Goal: Task Accomplishment & Management: Use online tool/utility

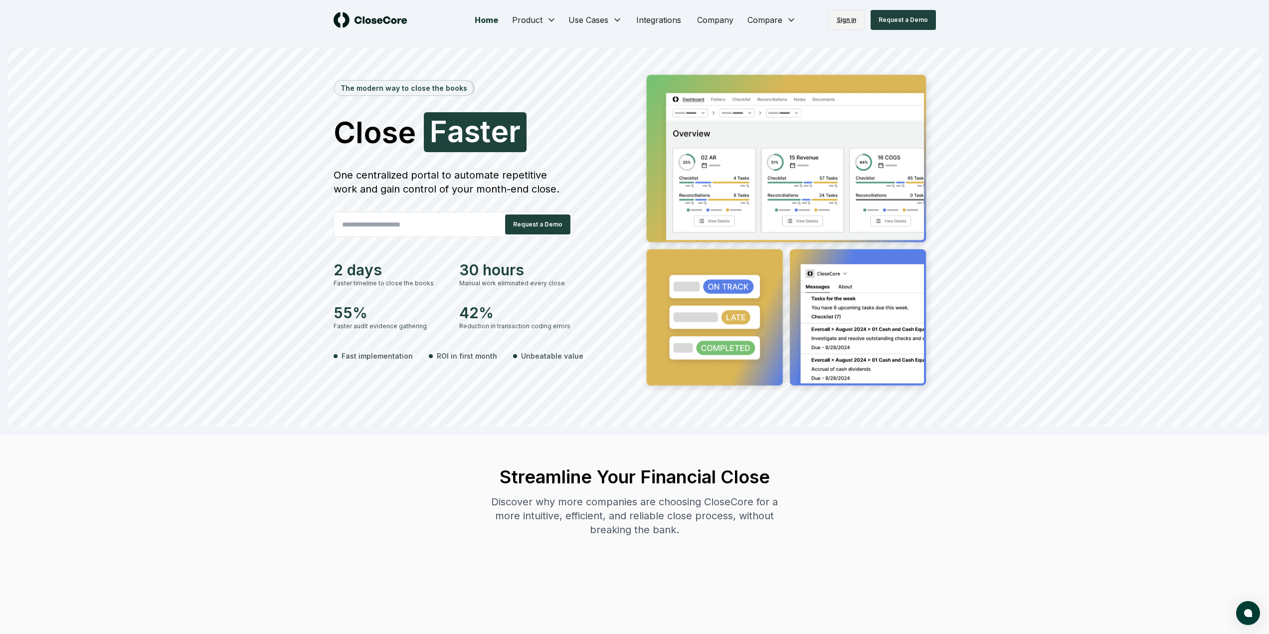
click at [626, 17] on link "Sign in" at bounding box center [846, 20] width 36 height 20
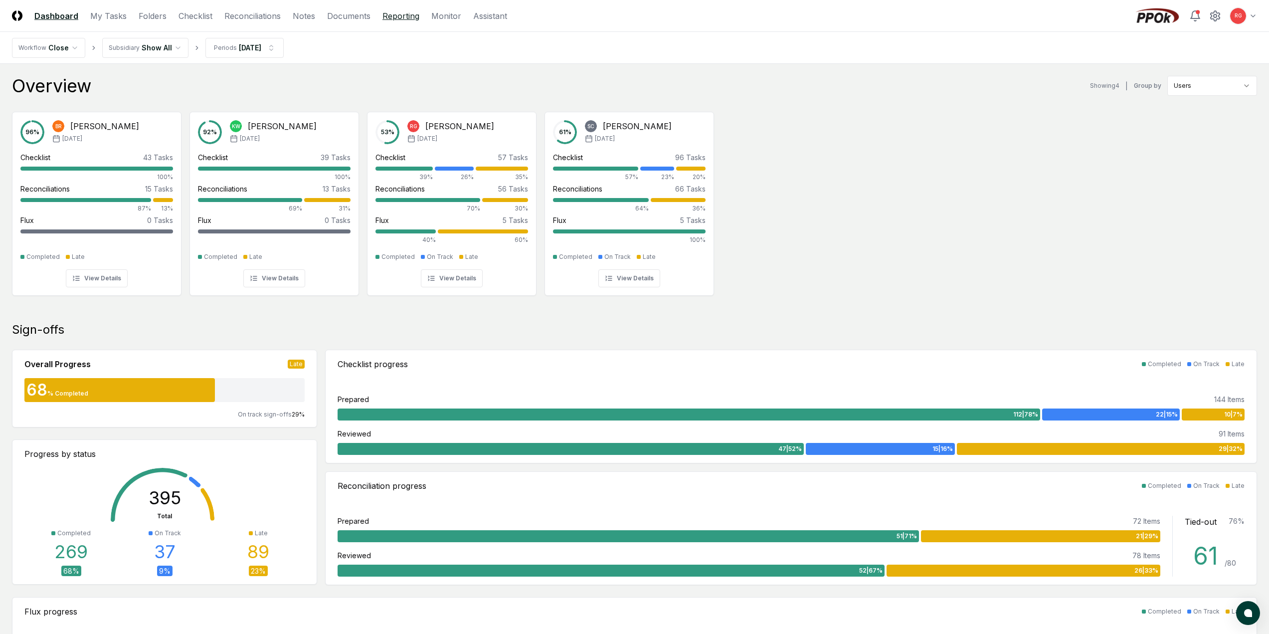
click at [413, 15] on link "Reporting" at bounding box center [400, 16] width 37 height 12
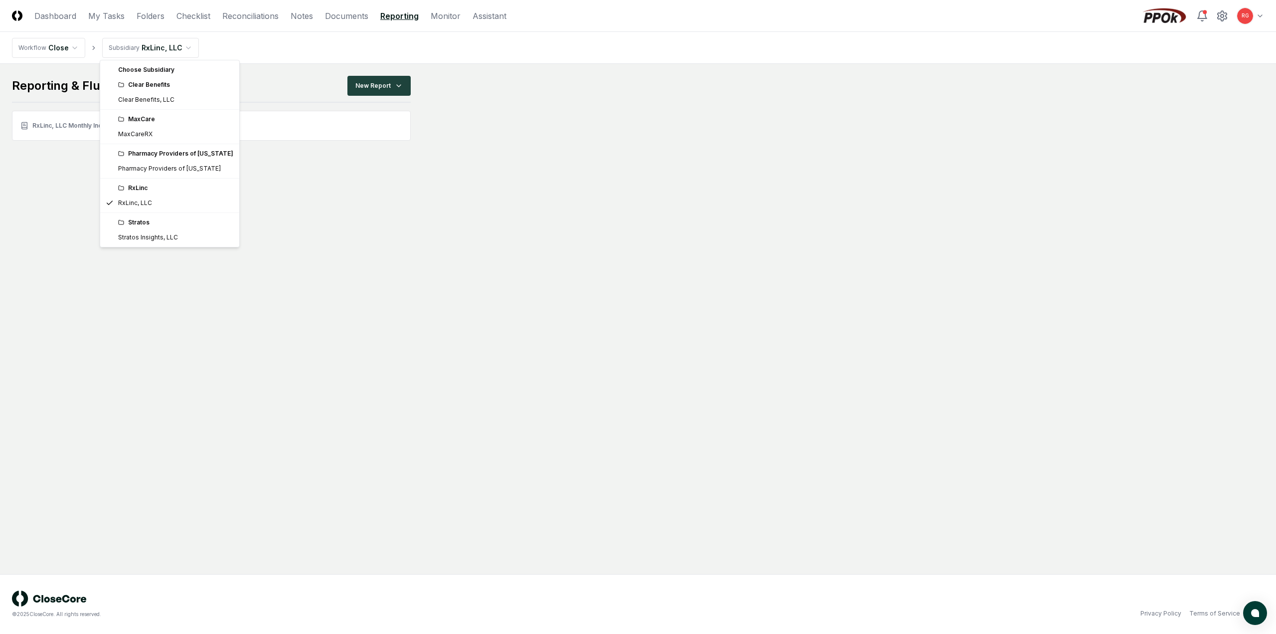
click at [173, 51] on html "CloseCore Dashboard My Tasks Folders Checklist Reconciliations Notes Documents …" at bounding box center [638, 317] width 1276 height 634
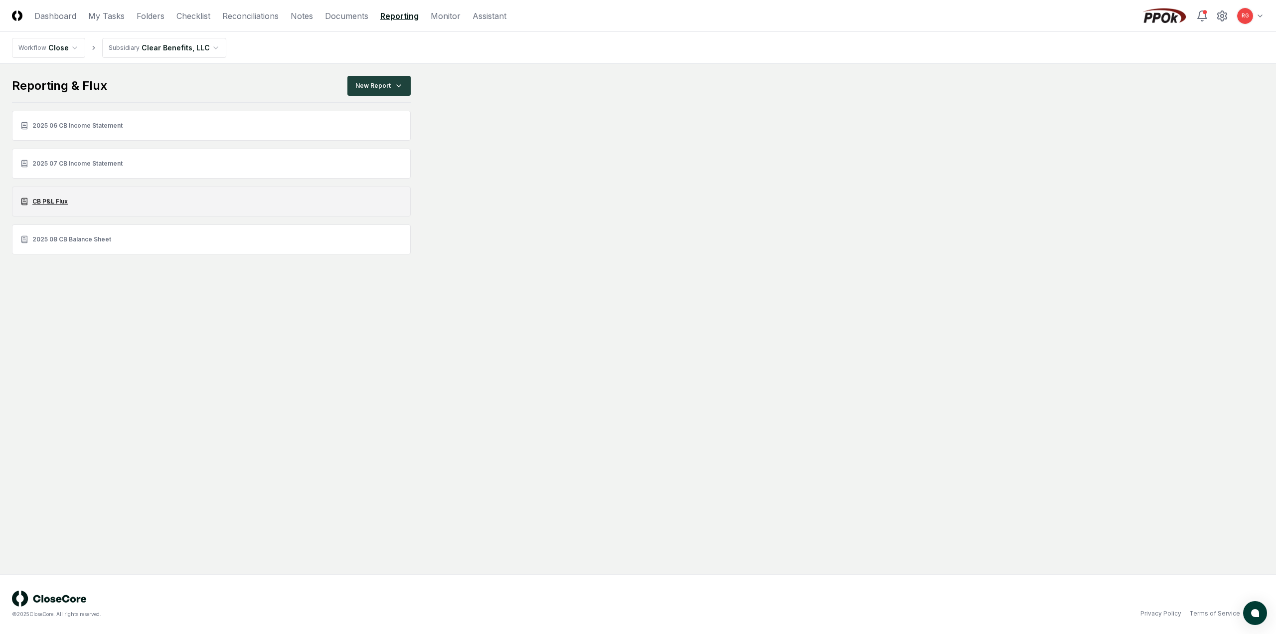
click at [55, 201] on link "CB P&L Flux" at bounding box center [211, 201] width 399 height 30
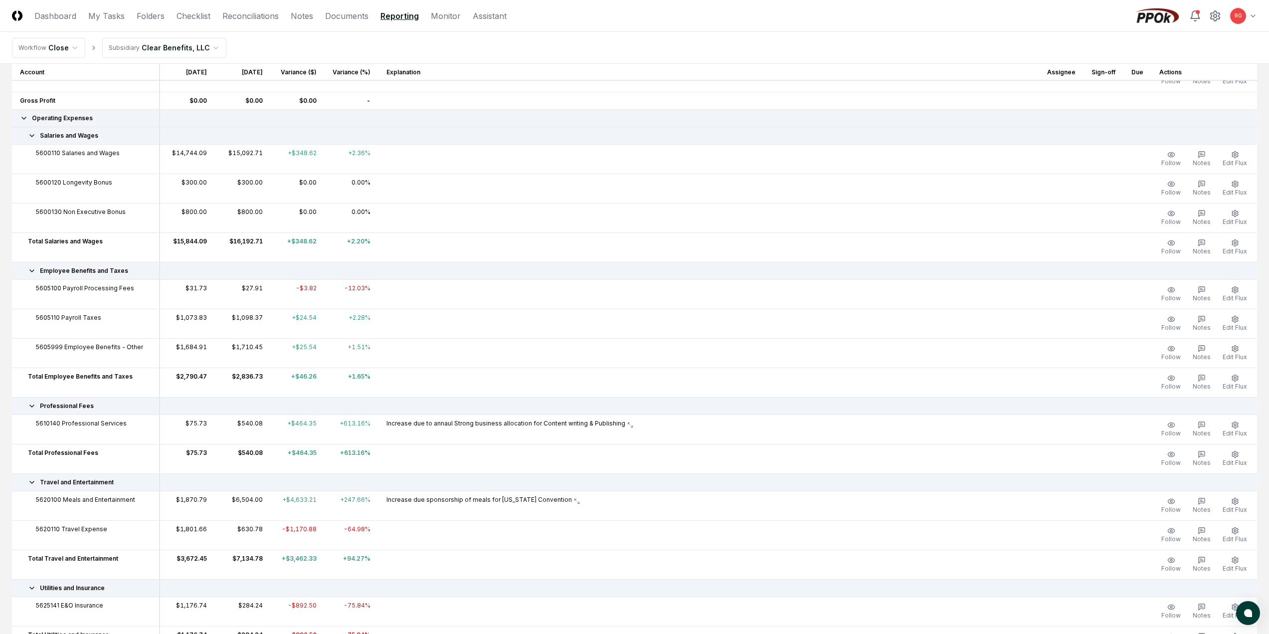
scroll to position [299, 0]
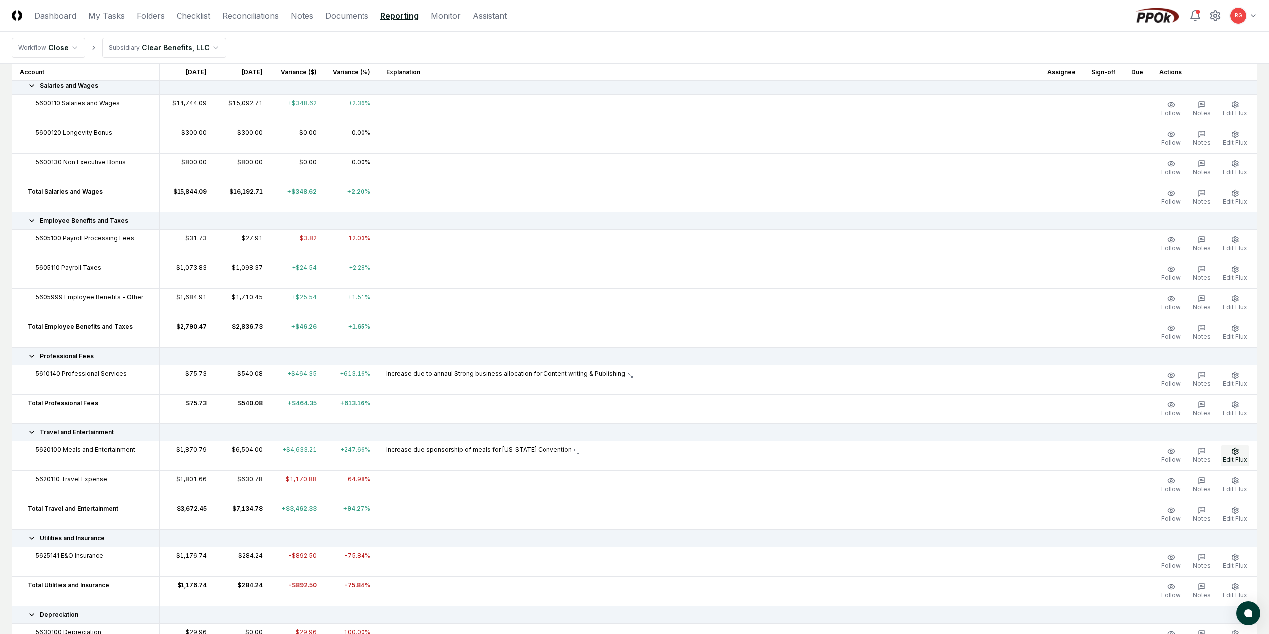
click at [1228, 452] on button "Edit Flux" at bounding box center [1235, 455] width 28 height 21
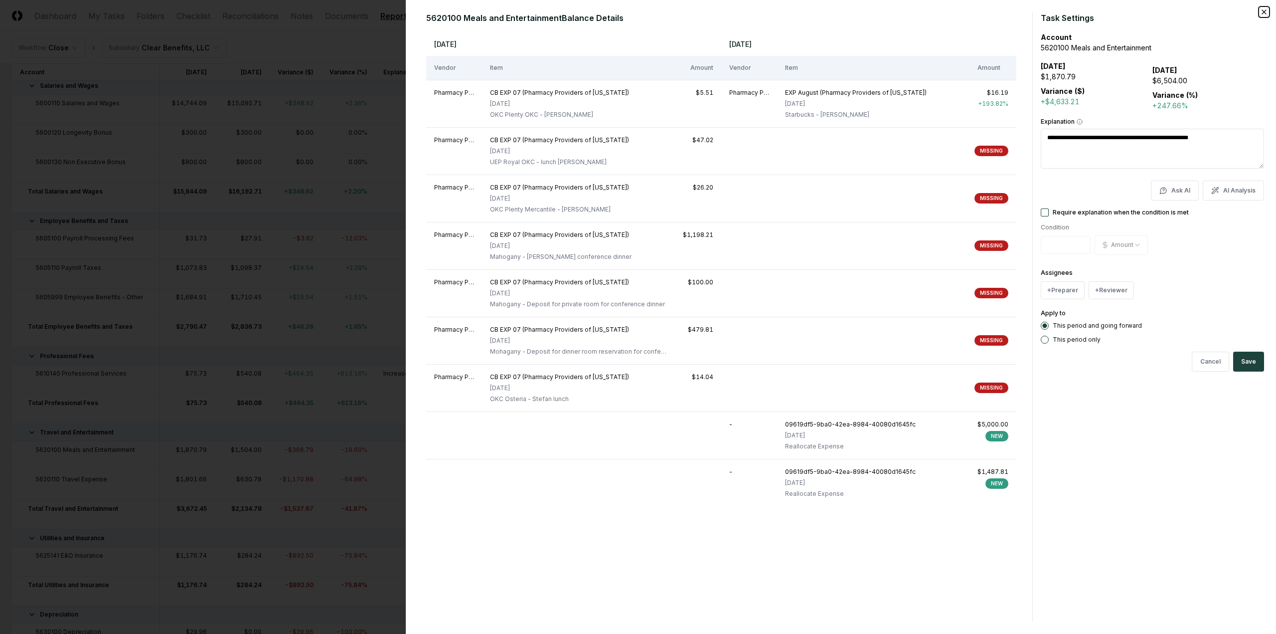
click at [1262, 10] on icon "button" at bounding box center [1264, 12] width 8 height 8
type textarea "*"
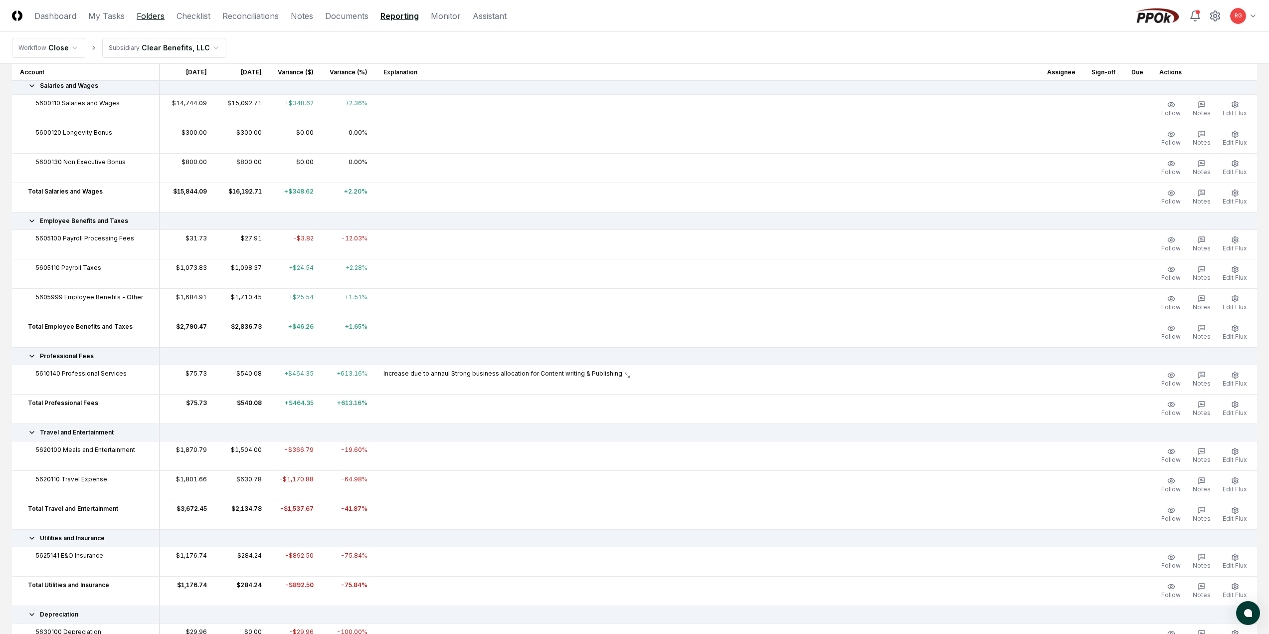
click at [152, 18] on link "Folders" at bounding box center [151, 16] width 28 height 12
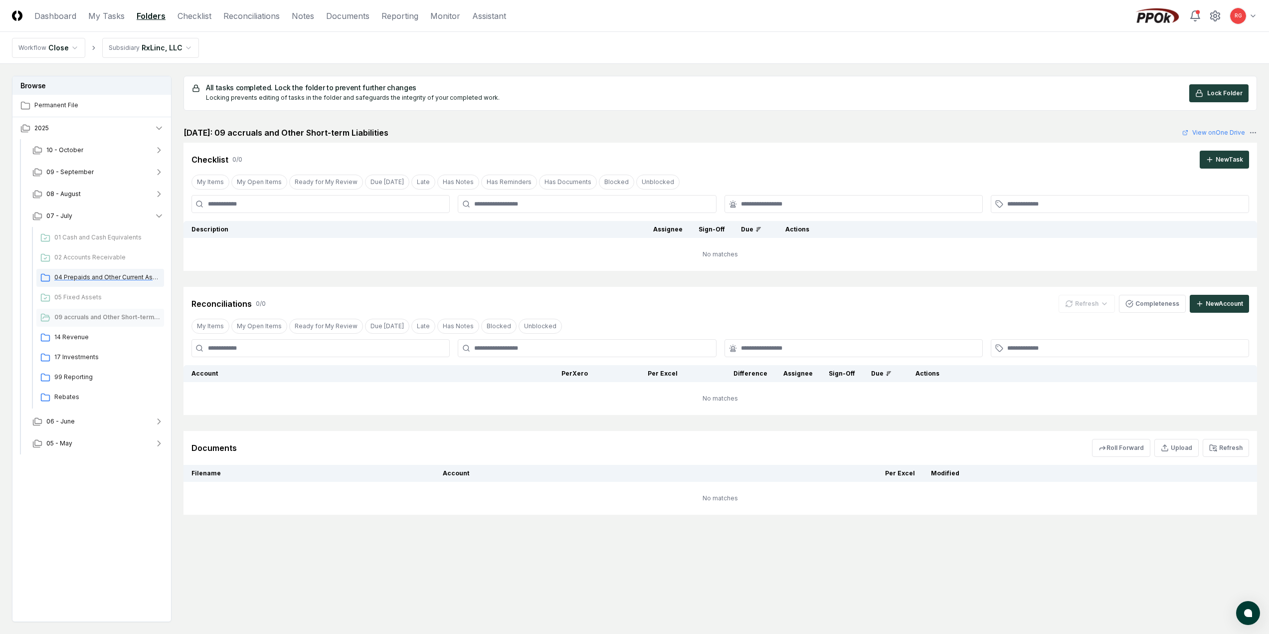
click at [84, 277] on span "04 Prepaids and Other Current Assets" at bounding box center [107, 277] width 106 height 9
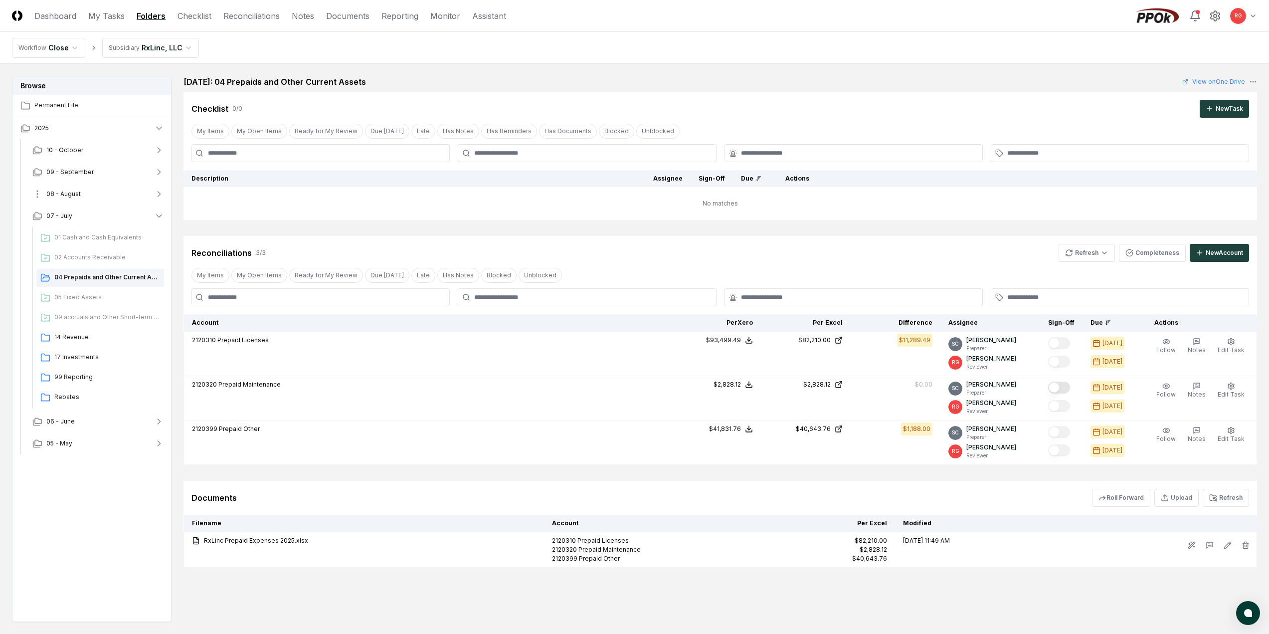
click at [53, 192] on span "08 - August" at bounding box center [63, 193] width 34 height 9
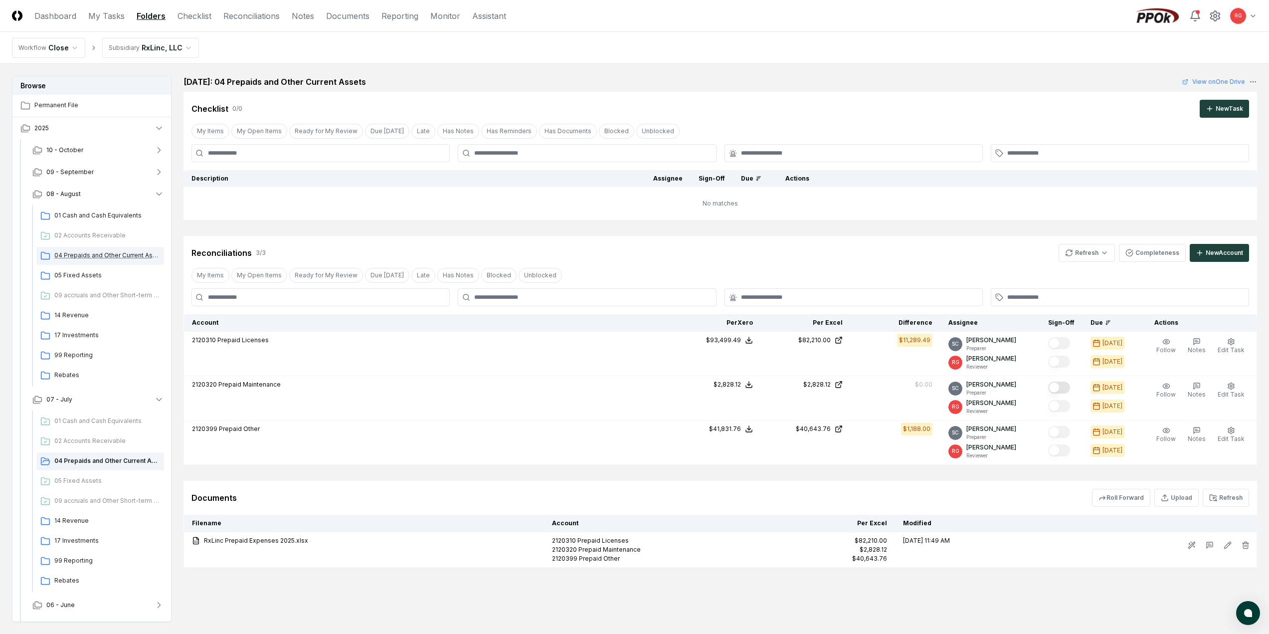
click at [81, 252] on span "04 Prepaids and Other Current Assets" at bounding box center [107, 255] width 106 height 9
click at [139, 53] on html "CloseCore Dashboard My Tasks Folders Checklist Reconciliations Notes Documents …" at bounding box center [634, 347] width 1269 height 694
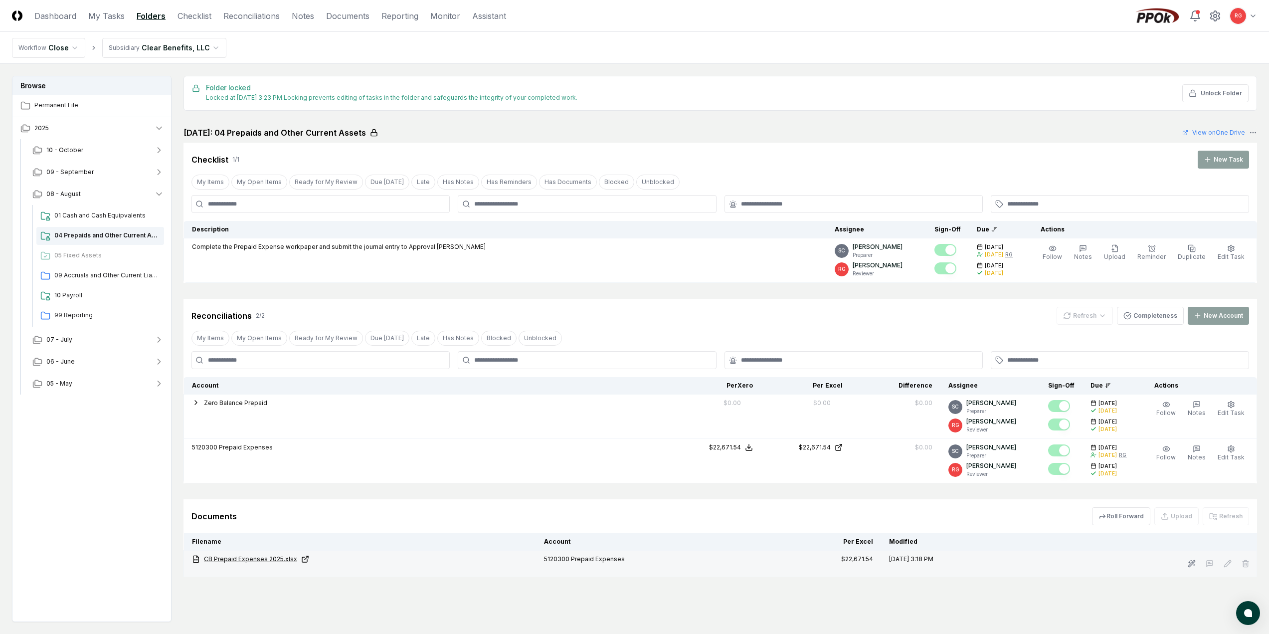
click at [267, 559] on link "CB Prepaid Expenses 2025.xlsx" at bounding box center [360, 558] width 336 height 9
